Goal: Task Accomplishment & Management: Manage account settings

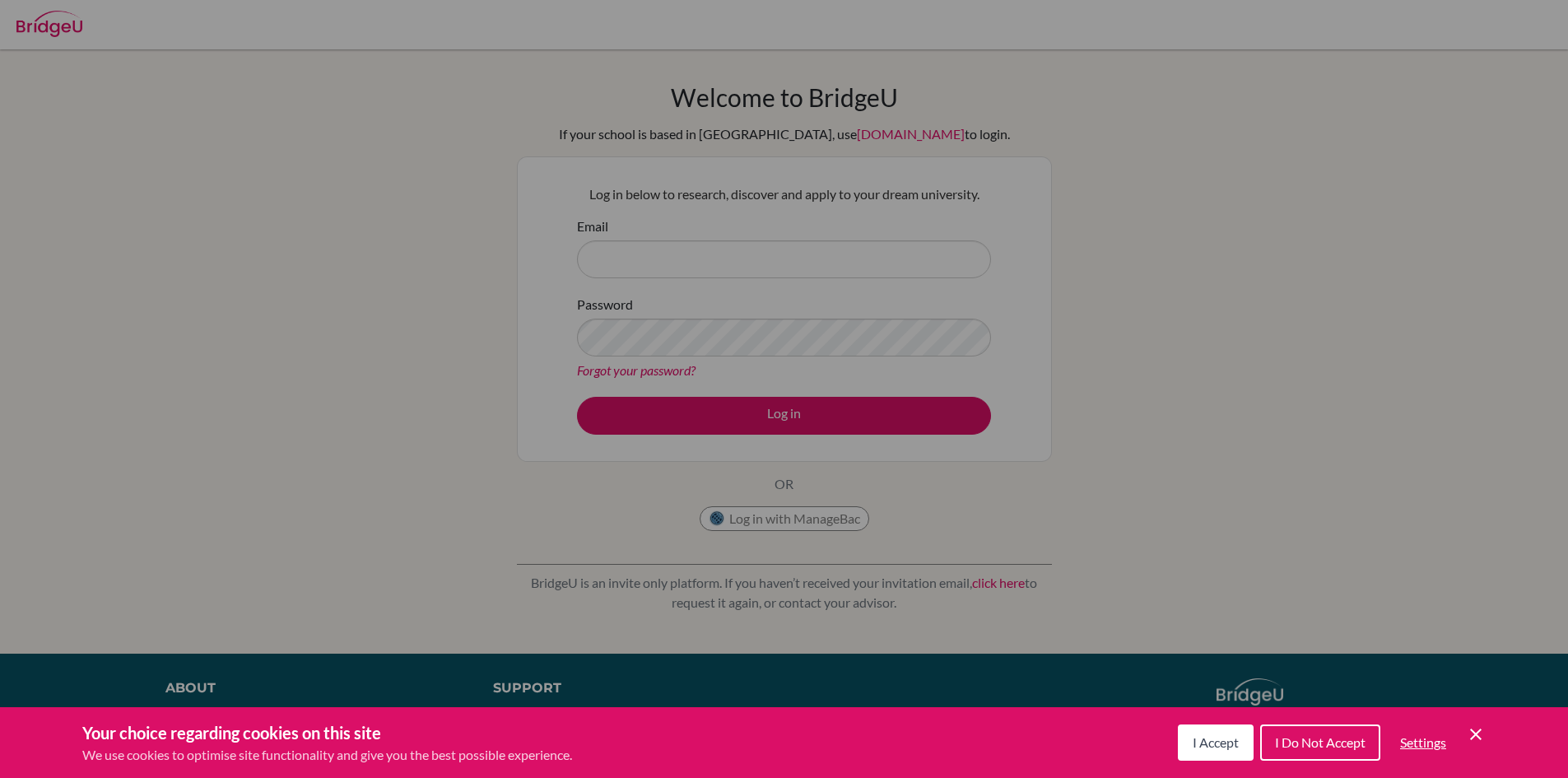
click at [1192, 735] on span "I Accept" at bounding box center [1215, 742] width 46 height 16
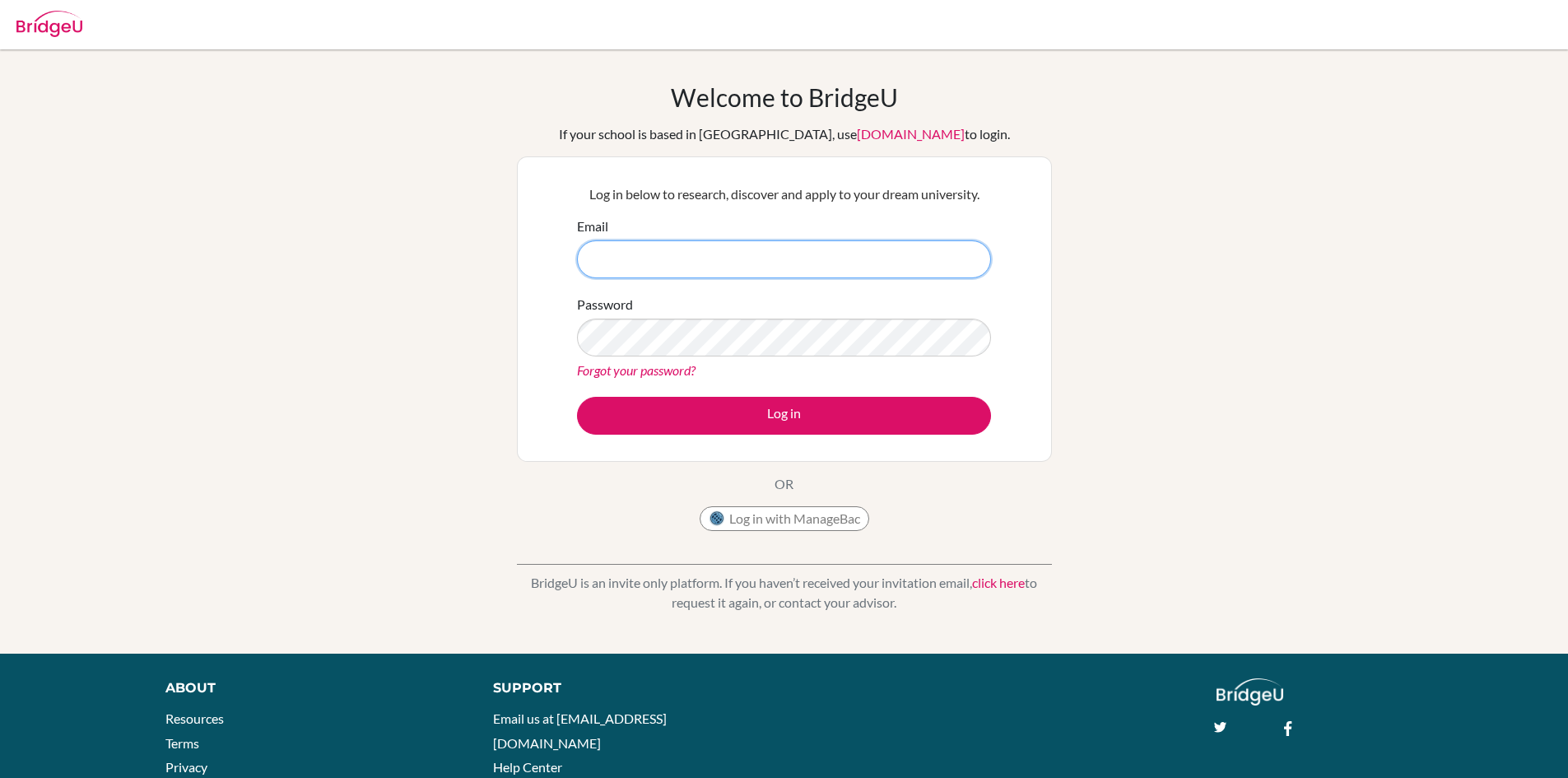
click at [609, 250] on input "Email" at bounding box center [784, 259] width 414 height 38
type input "[EMAIL_ADDRESS][DOMAIN_NAME]"
click at [645, 372] on link "Forgot your password?" at bounding box center [637, 370] width 119 height 16
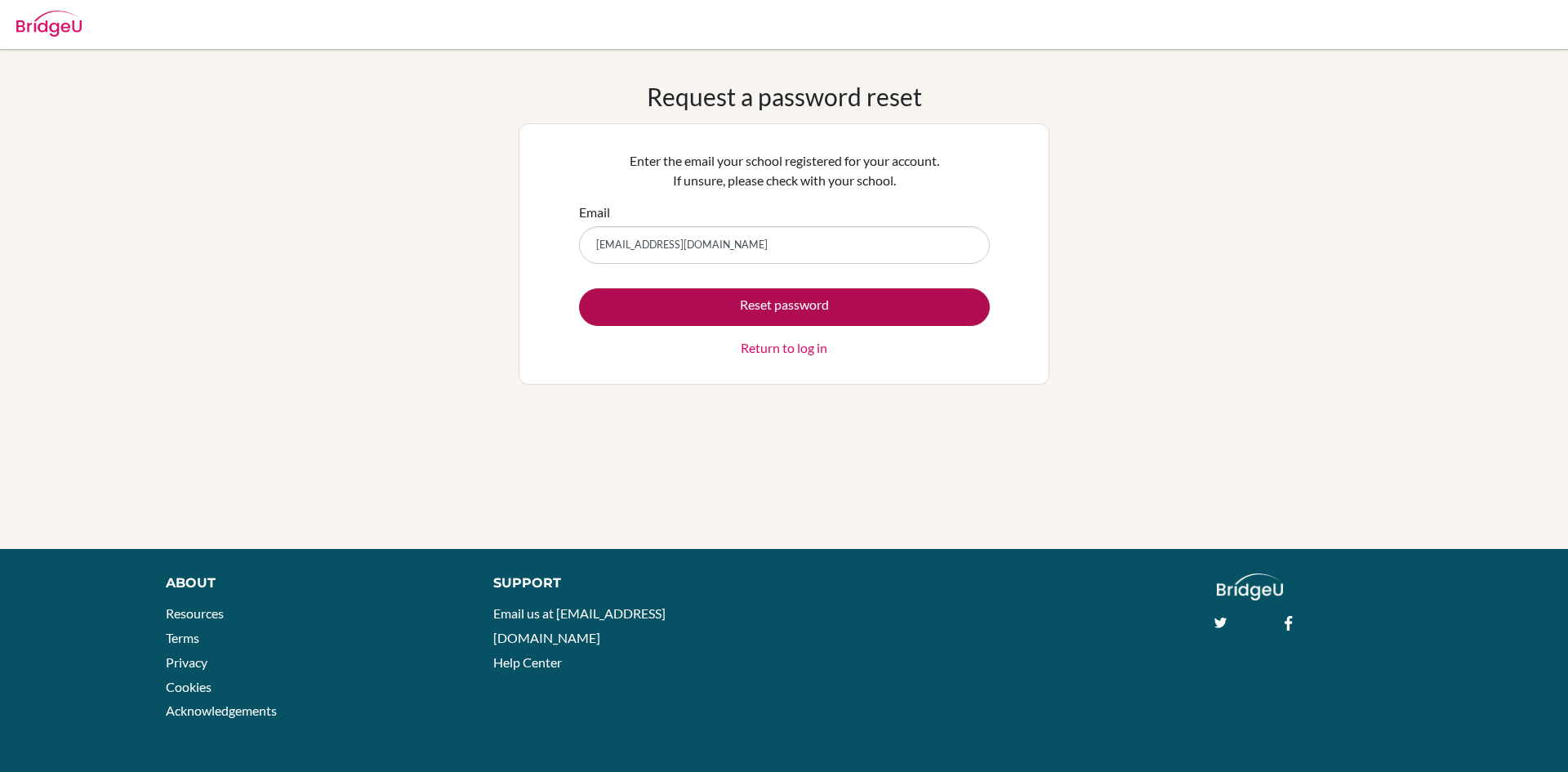
type input "riyanshi8841@vivekhighschool.onmicrosoft.com"
click at [834, 300] on button "Reset password" at bounding box center [784, 307] width 411 height 37
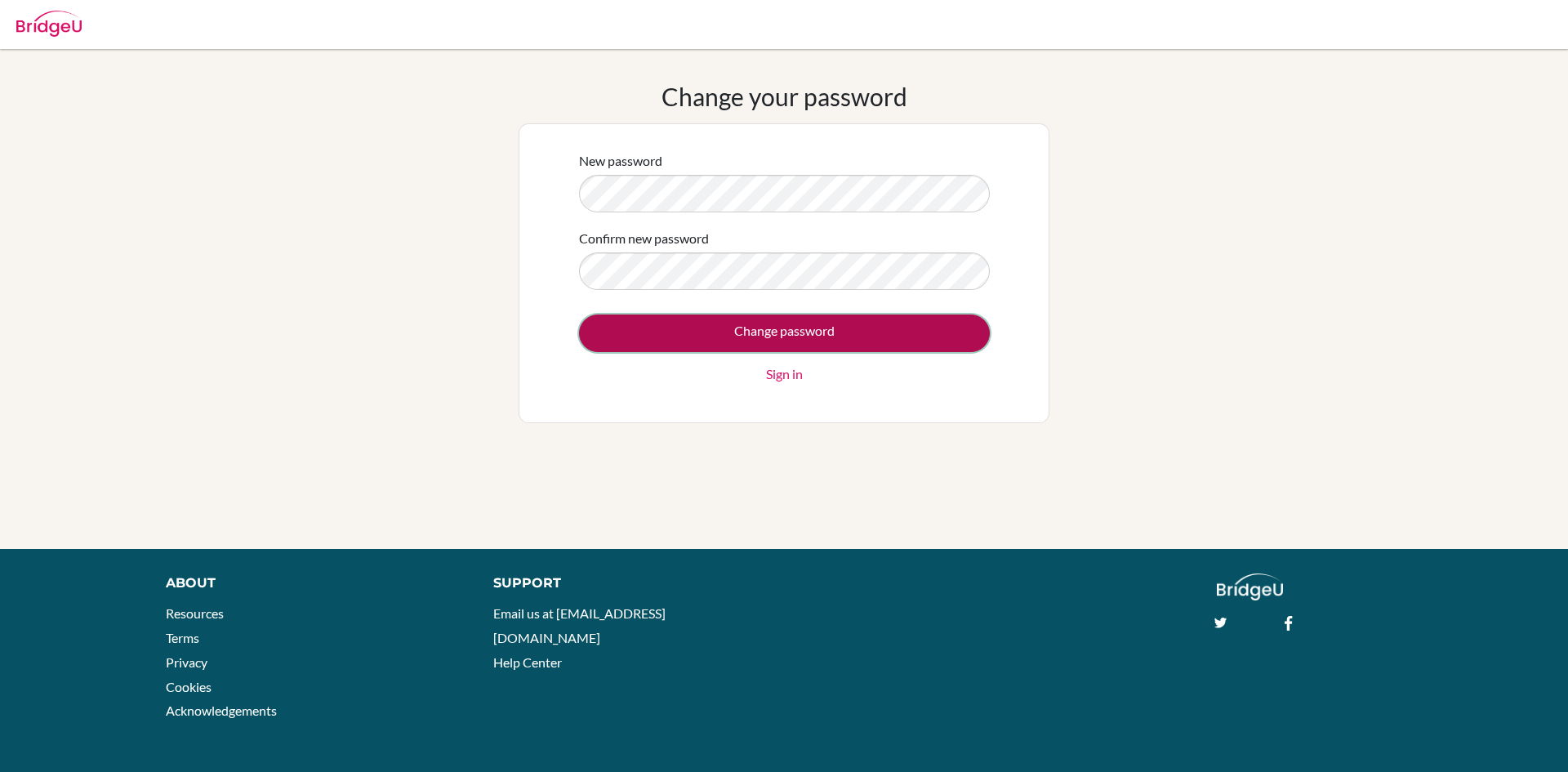
click at [668, 325] on input "Change password" at bounding box center [784, 334] width 411 height 37
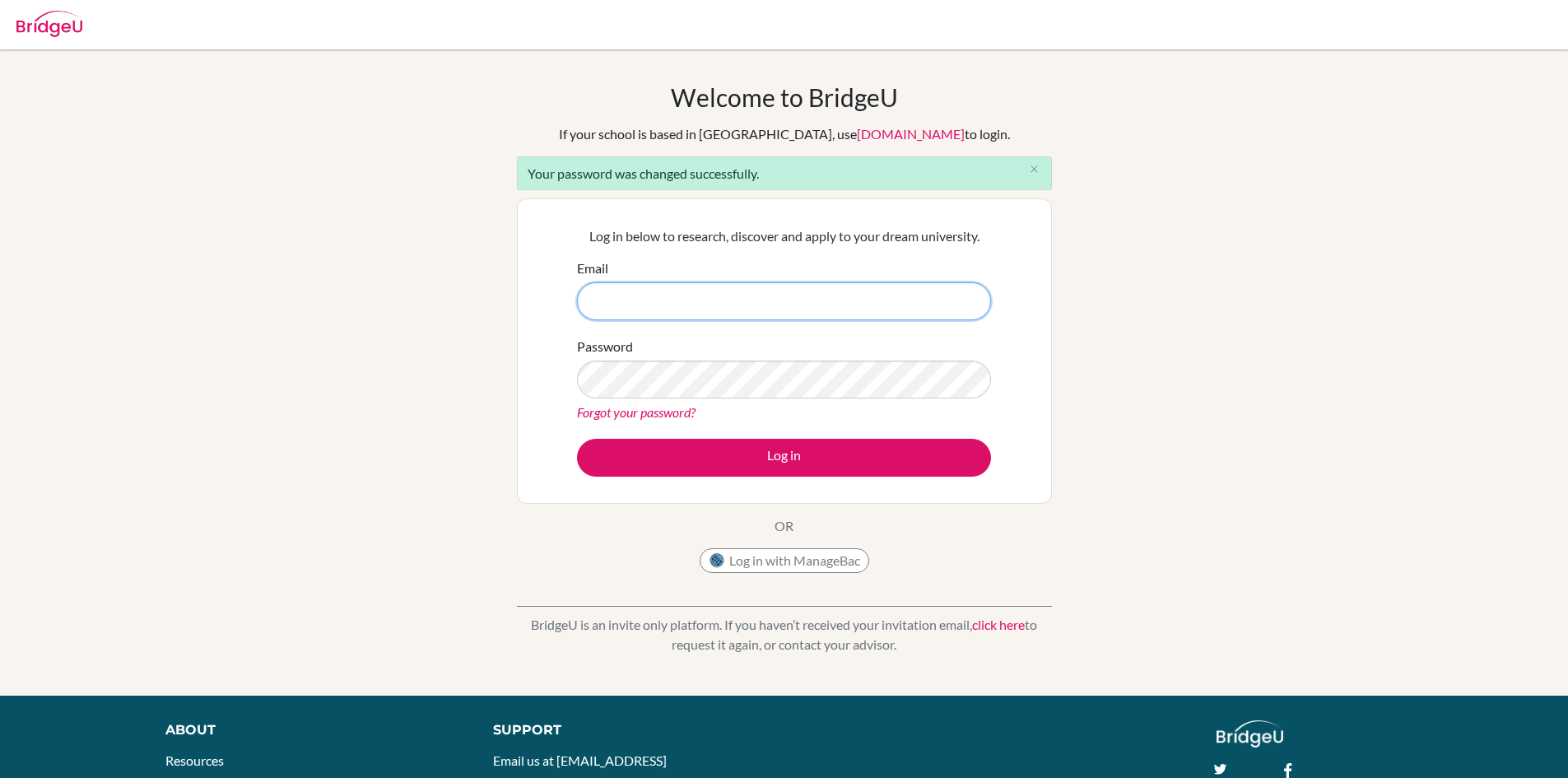
click at [636, 305] on input "Email" at bounding box center [784, 302] width 414 height 38
type input "[EMAIL_ADDRESS][DOMAIN_NAME]"
click at [653, 400] on div "Password Forgot your password?" at bounding box center [784, 380] width 414 height 86
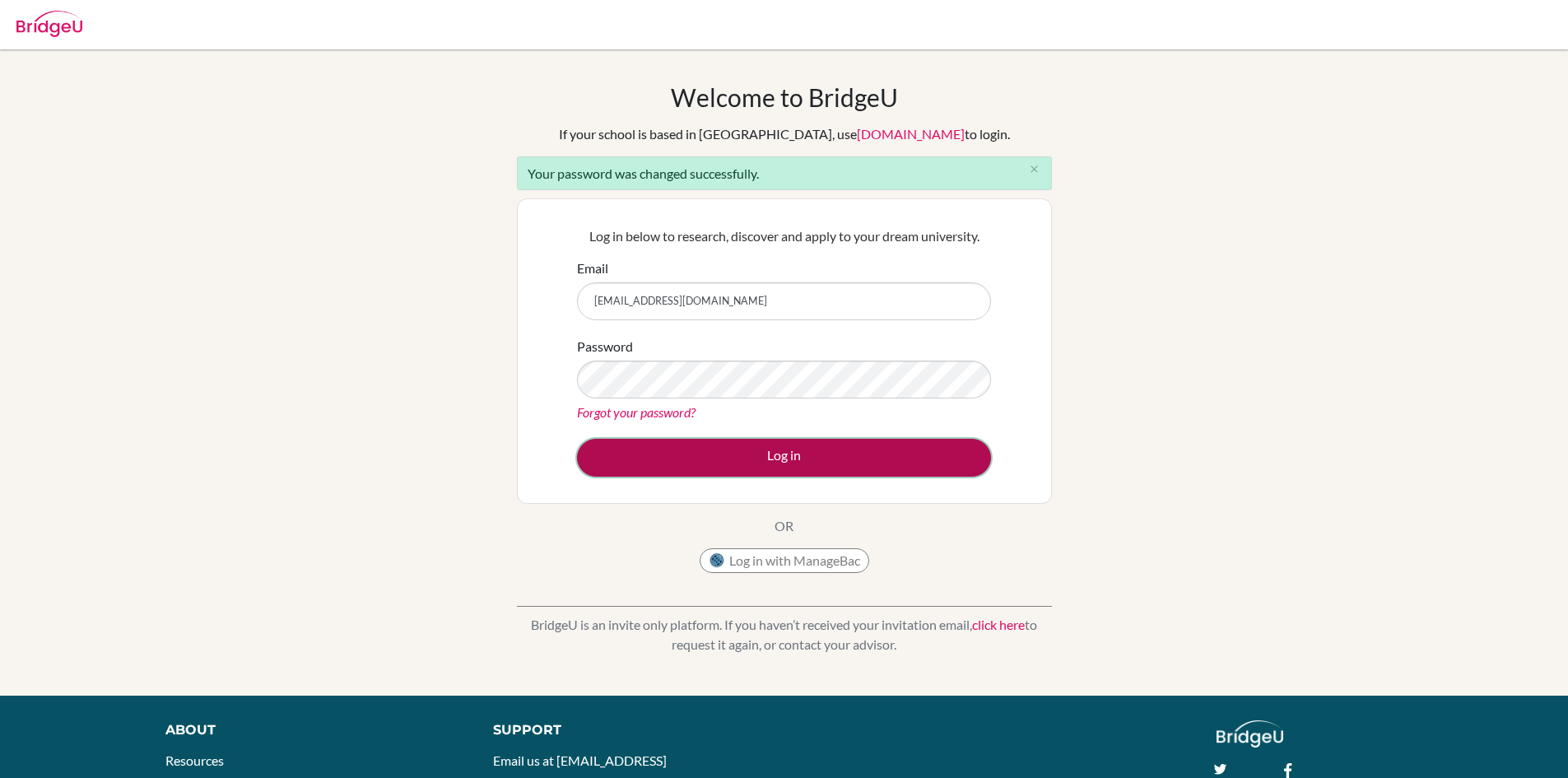
click at [701, 453] on button "Log in" at bounding box center [784, 458] width 414 height 38
